Goal: Navigation & Orientation: Understand site structure

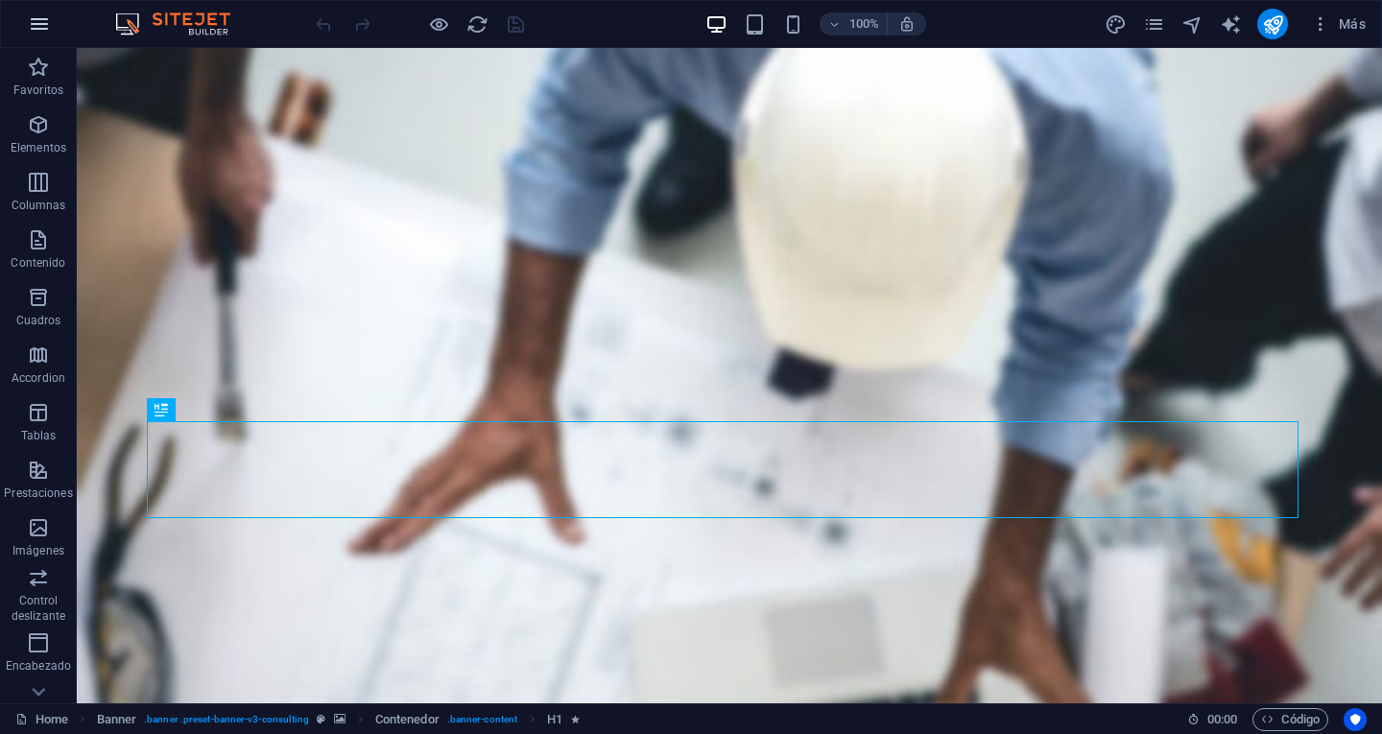
click at [37, 33] on icon "button" at bounding box center [39, 23] width 23 height 23
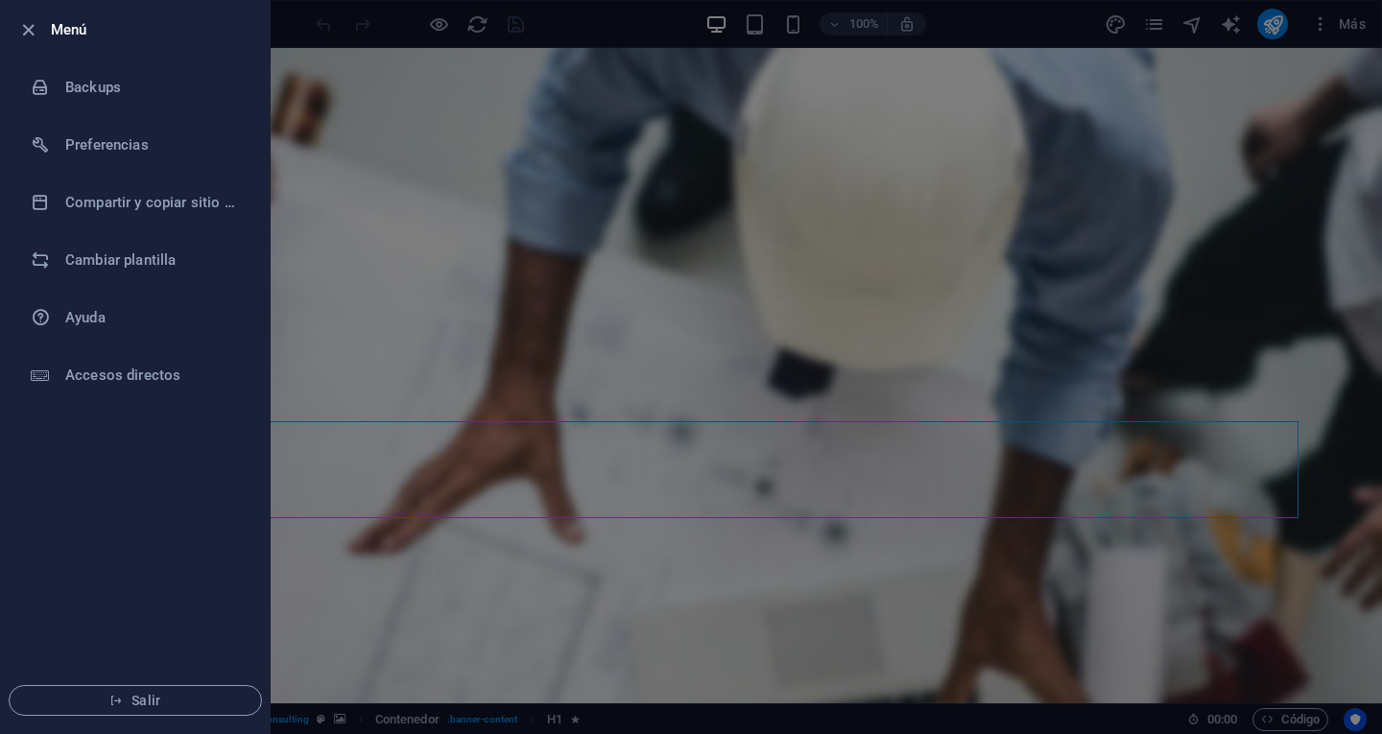
click at [576, 34] on div at bounding box center [691, 367] width 1382 height 734
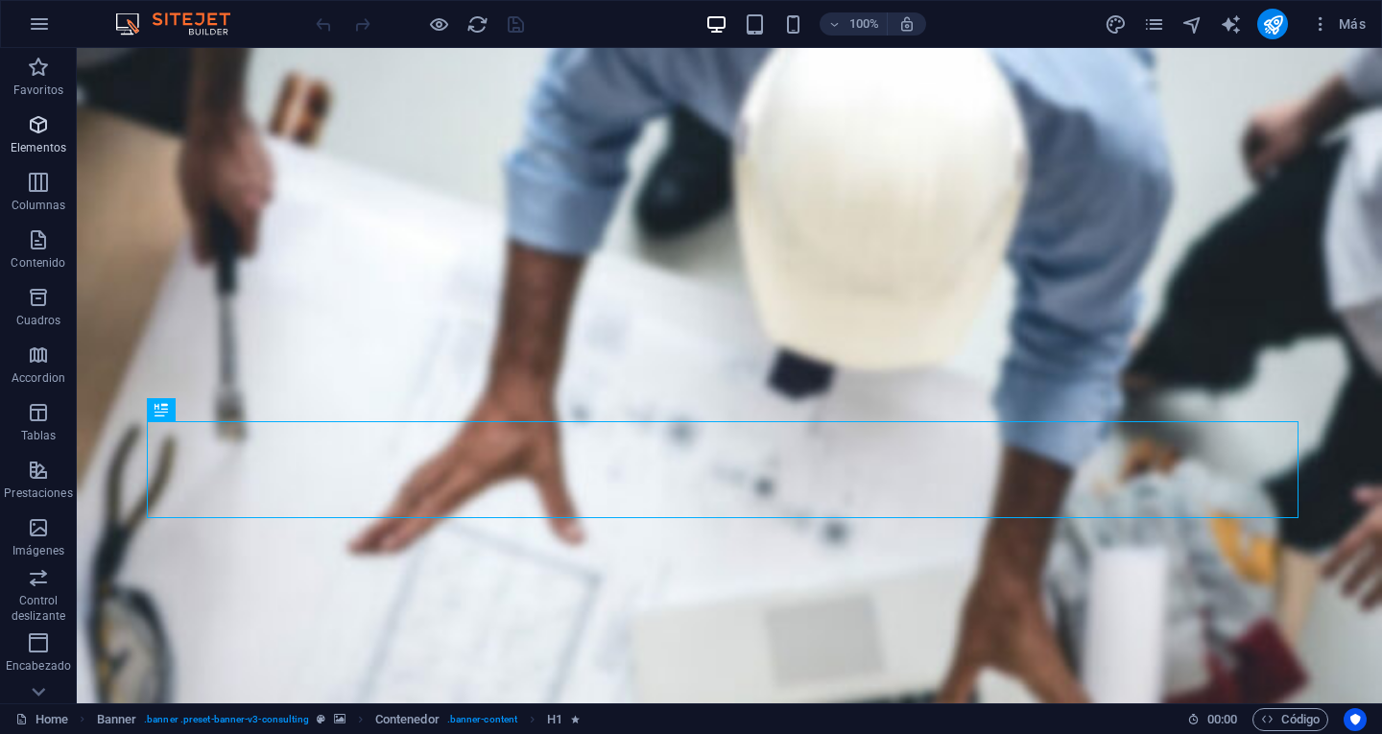
click at [60, 147] on p "Elementos" at bounding box center [39, 147] width 56 height 15
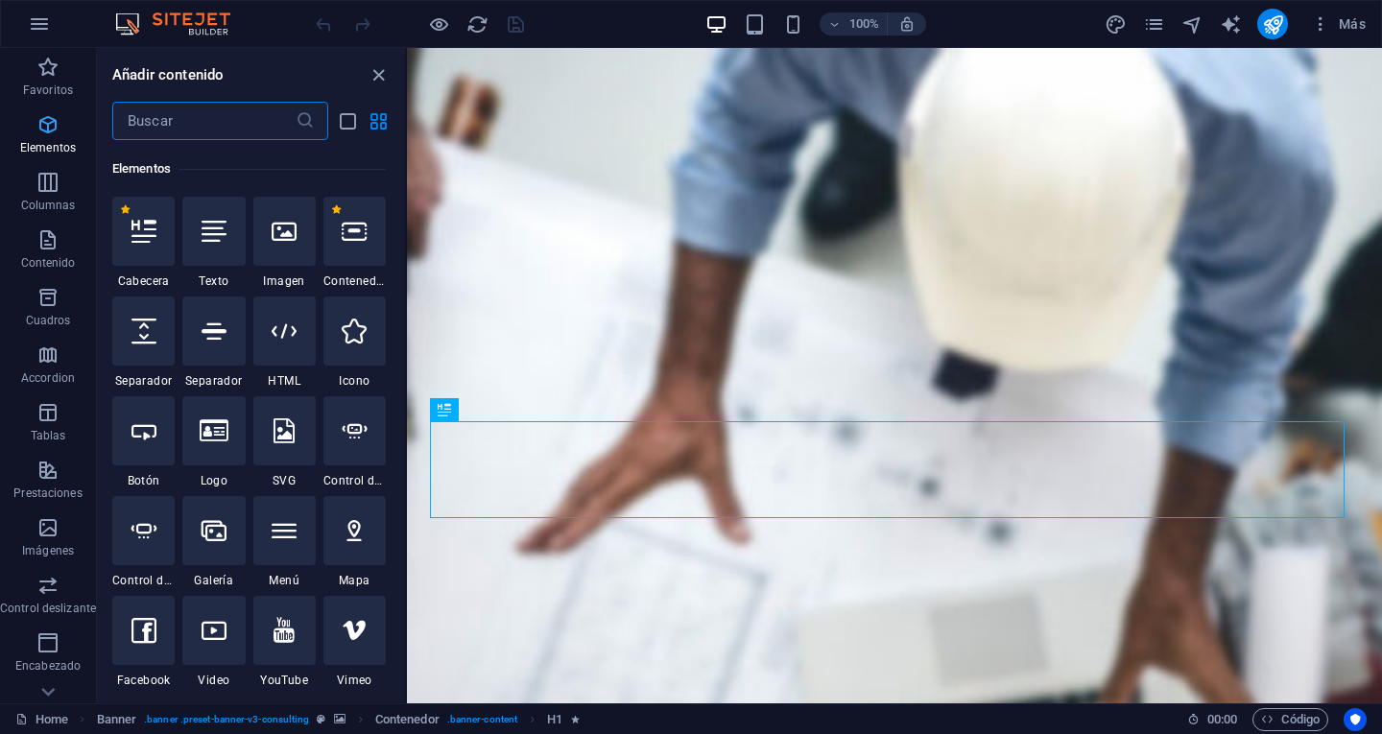
scroll to position [362, 0]
click at [1343, 27] on span "Más" at bounding box center [1338, 23] width 55 height 19
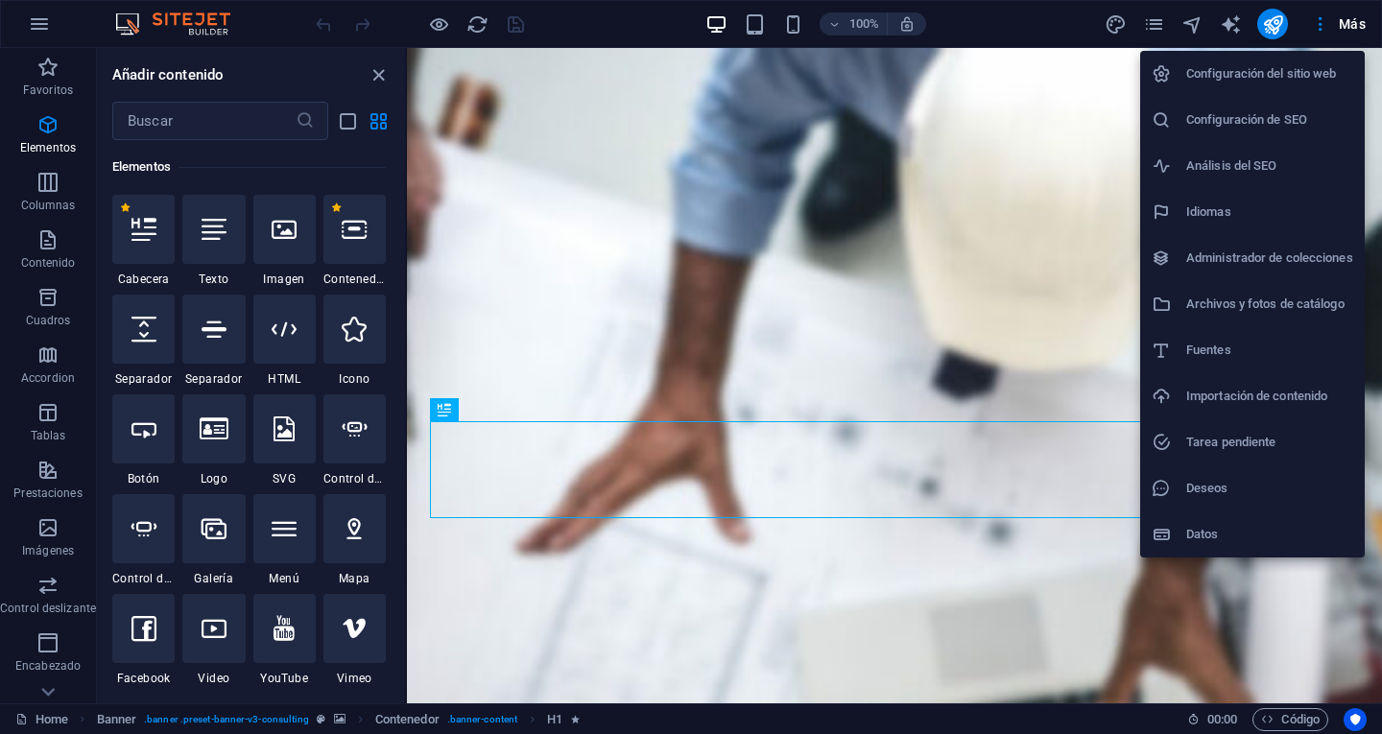
click at [1156, 22] on div at bounding box center [691, 367] width 1382 height 734
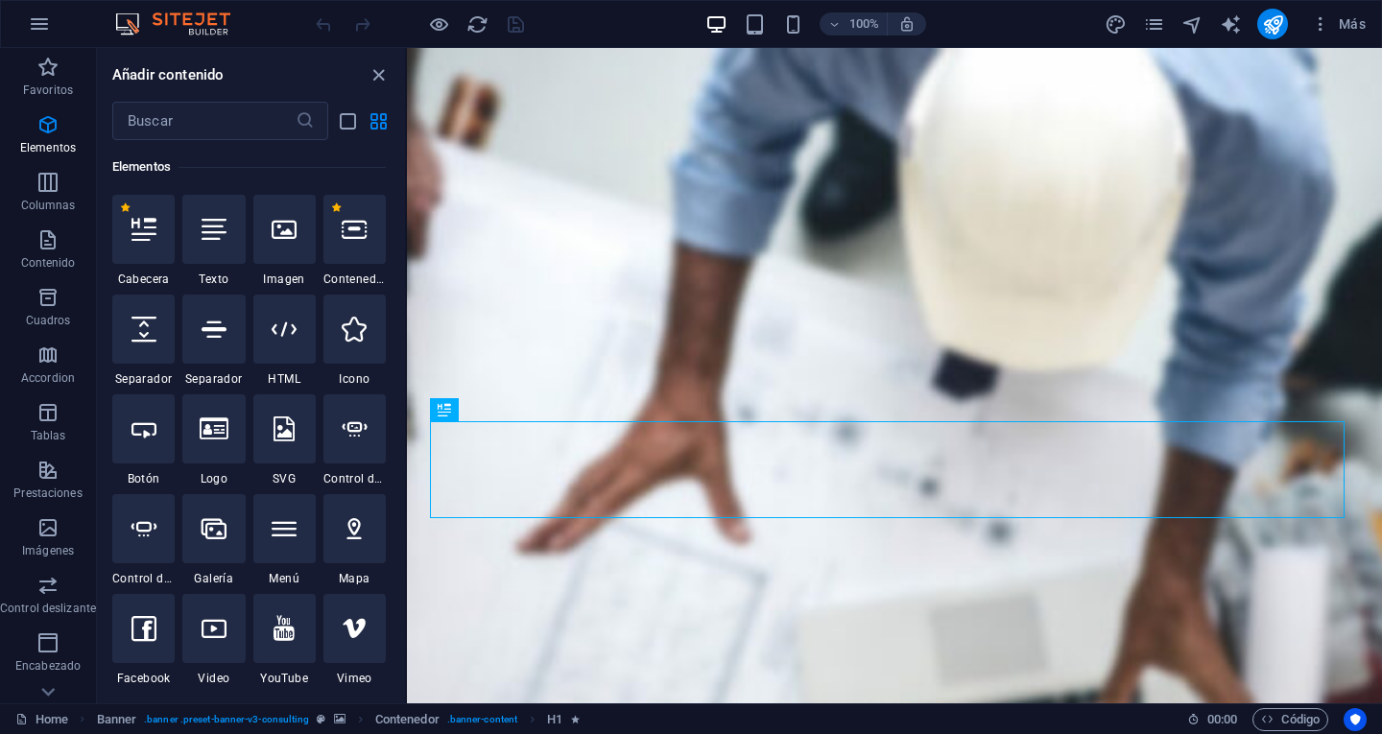
click at [1156, 22] on icon "pages" at bounding box center [1154, 24] width 22 height 22
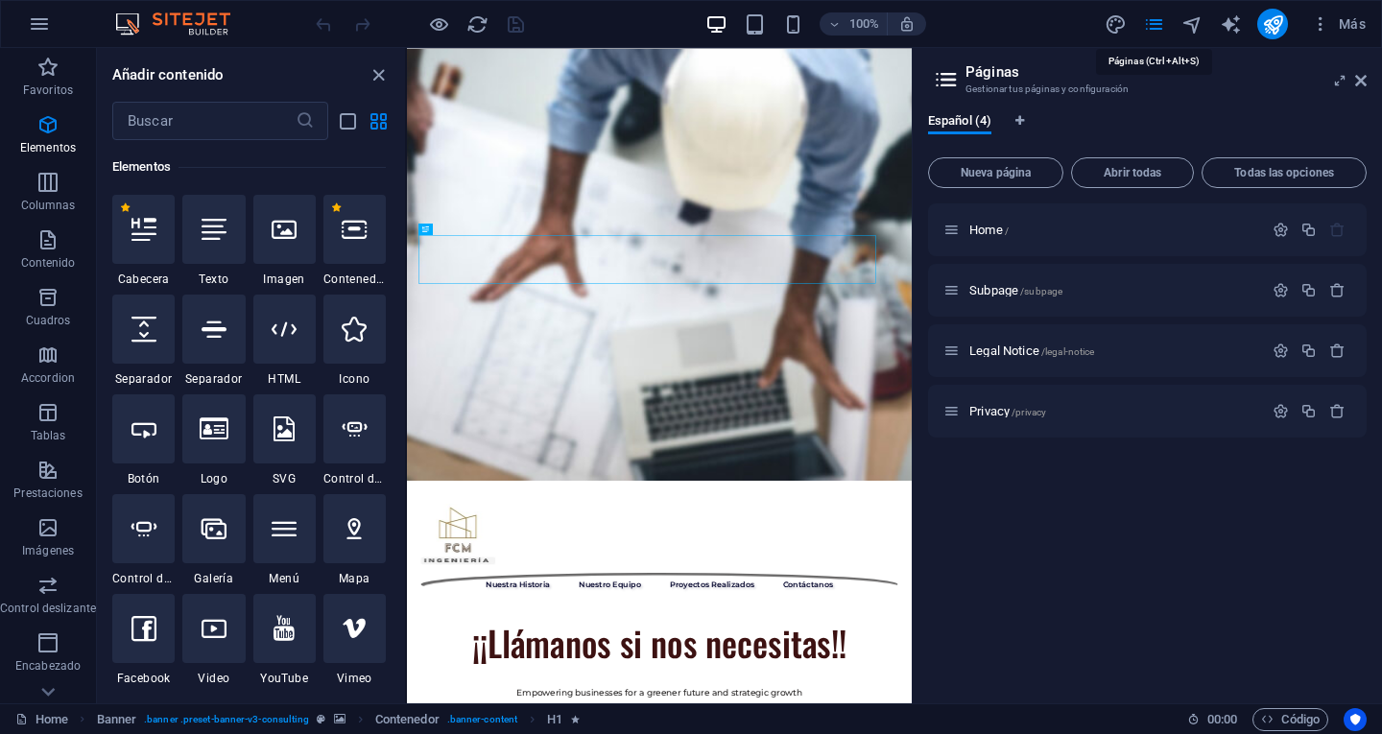
click at [1156, 22] on icon "pages" at bounding box center [1154, 24] width 22 height 22
click at [1157, 23] on icon "pages" at bounding box center [1154, 24] width 22 height 22
click at [44, 183] on icon "button" at bounding box center [47, 182] width 23 height 23
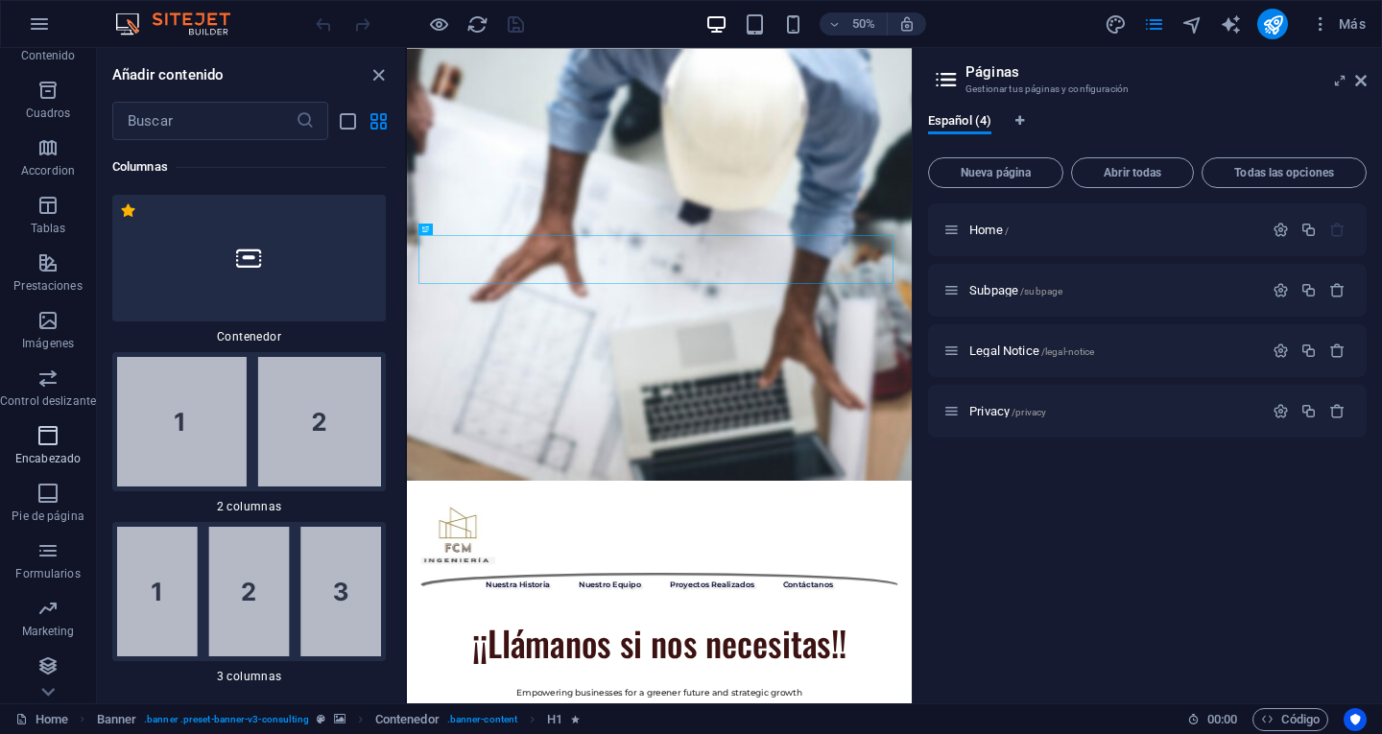
scroll to position [208, 0]
click at [33, 717] on link "Home" at bounding box center [41, 719] width 53 height 23
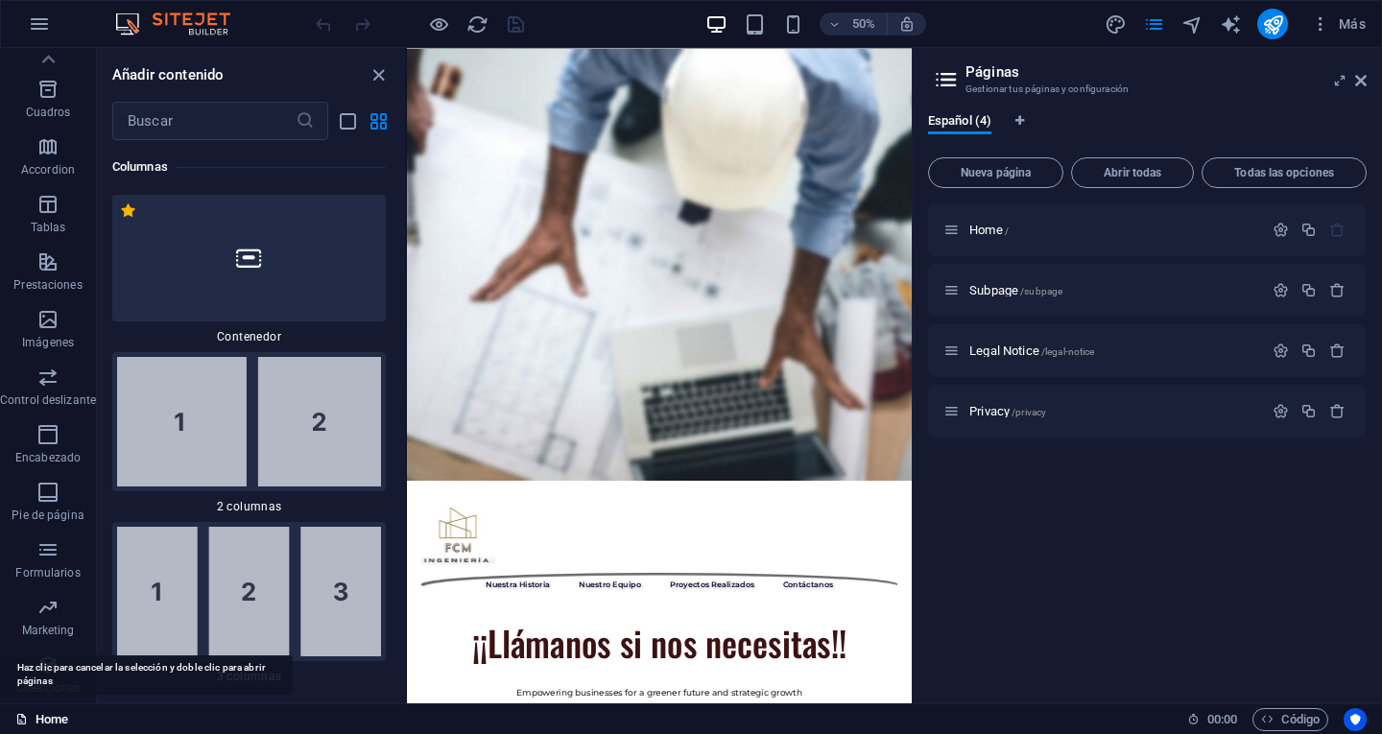
click at [51, 726] on link "Home" at bounding box center [41, 719] width 53 height 23
